Goal: Find specific page/section: Find specific page/section

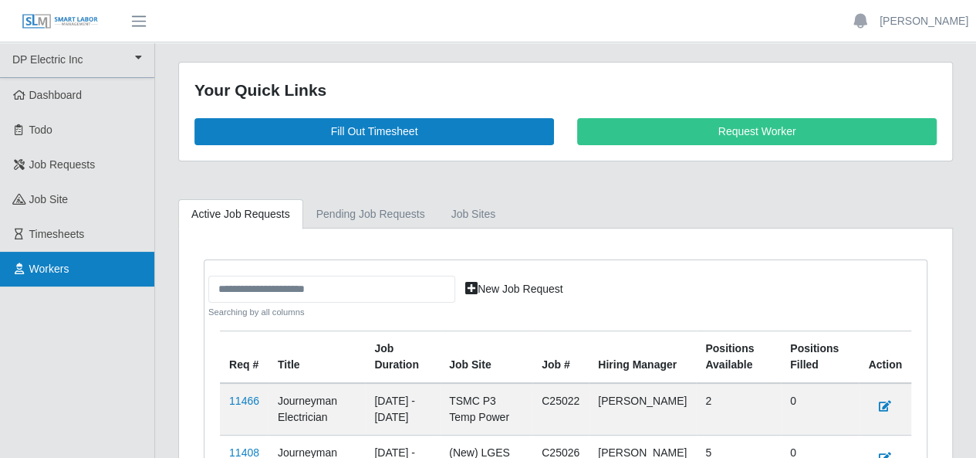
click at [67, 272] on span "Workers" at bounding box center [49, 268] width 40 height 12
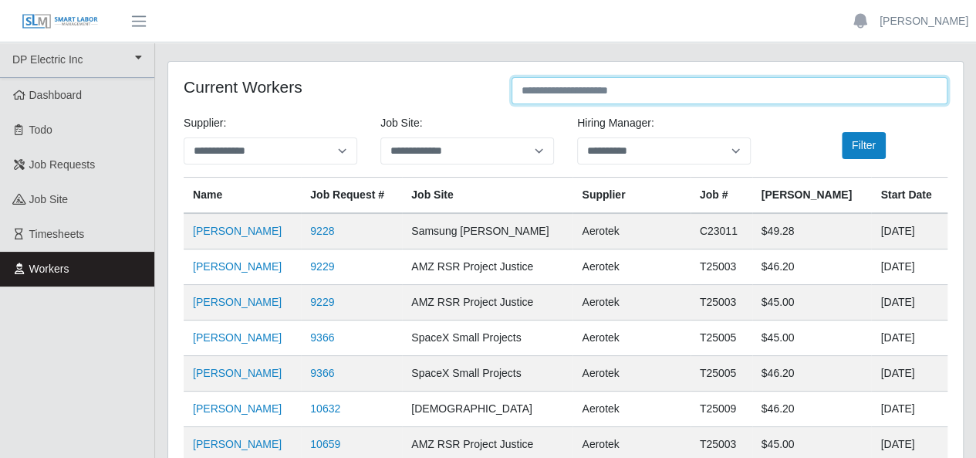
click at [662, 87] on input "text" at bounding box center [730, 90] width 436 height 27
type input "*****"
